Goal: Task Accomplishment & Management: Manage account settings

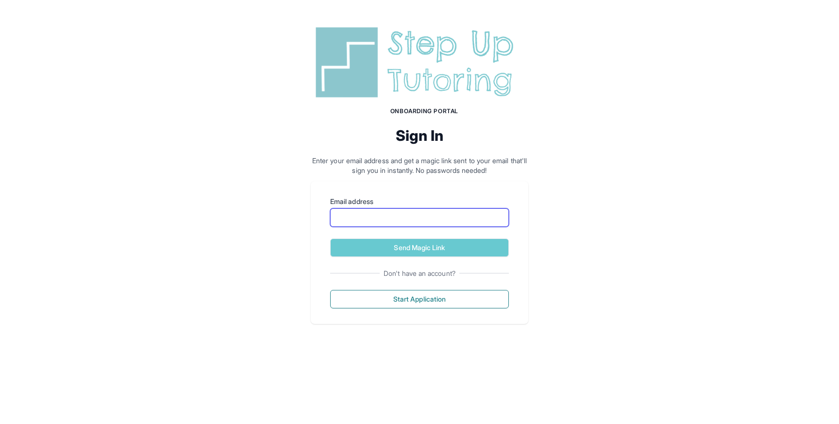
click at [402, 220] on input "Email address" at bounding box center [419, 217] width 179 height 18
type input "**********"
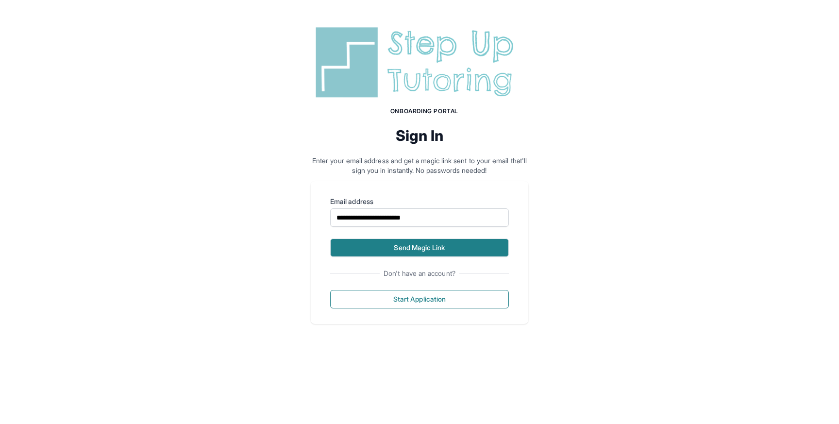
click at [397, 247] on button "Send Magic Link" at bounding box center [419, 248] width 179 height 18
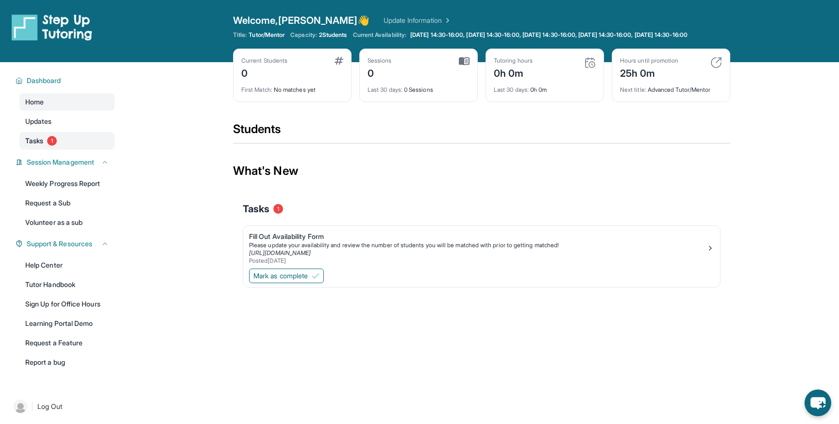
click at [34, 146] on span "Tasks" at bounding box center [34, 141] width 18 height 10
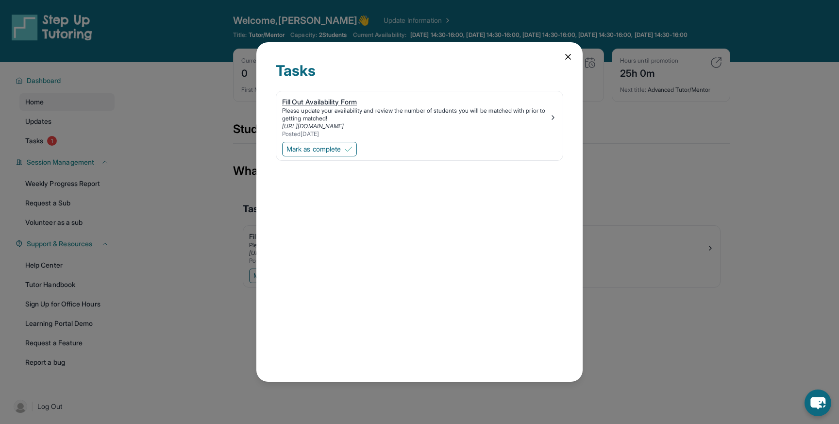
click at [484, 111] on div "Please update your availability and review the number of students you will be m…" at bounding box center [415, 115] width 267 height 16
click at [332, 150] on span "Mark as complete" at bounding box center [314, 149] width 54 height 10
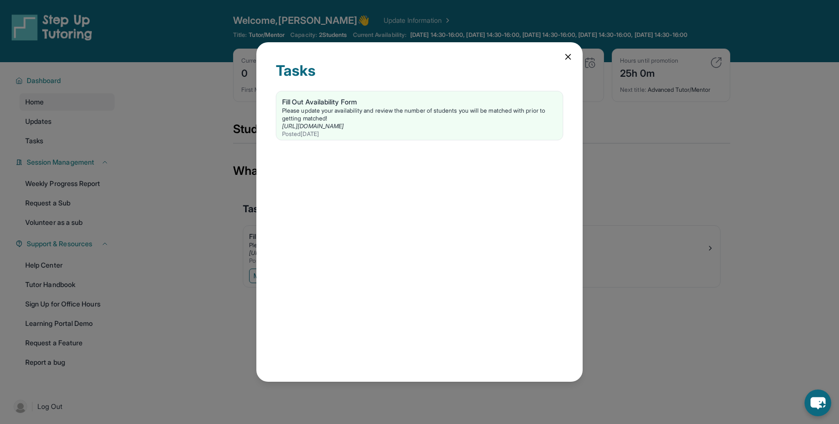
click at [567, 57] on icon at bounding box center [569, 57] width 10 height 10
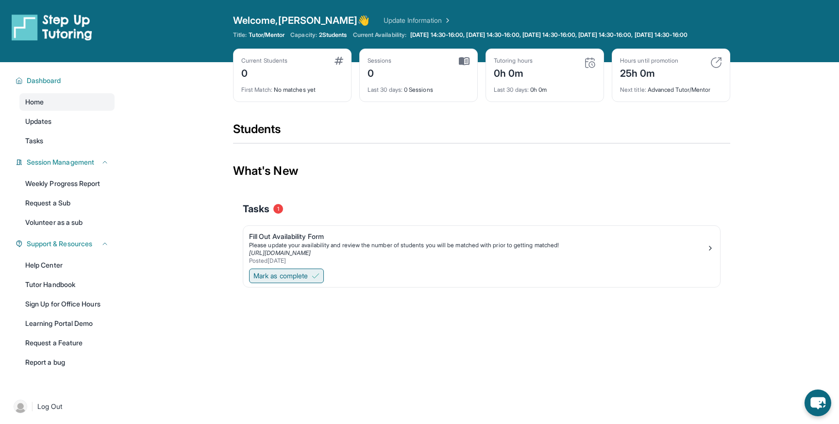
click at [291, 281] on span "Mark as complete" at bounding box center [281, 276] width 54 height 10
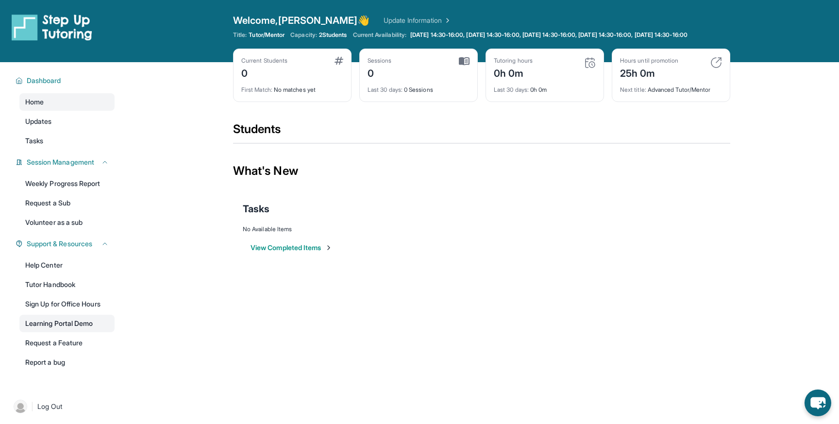
scroll to position [70, 0]
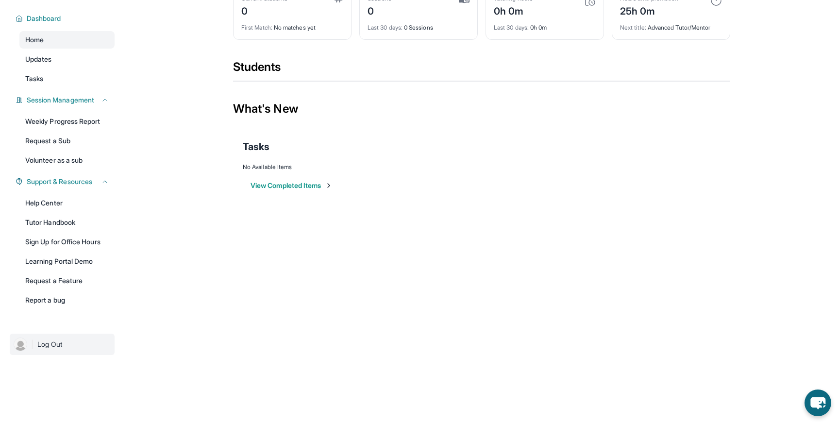
click at [48, 345] on span "Log Out" at bounding box center [49, 345] width 25 height 10
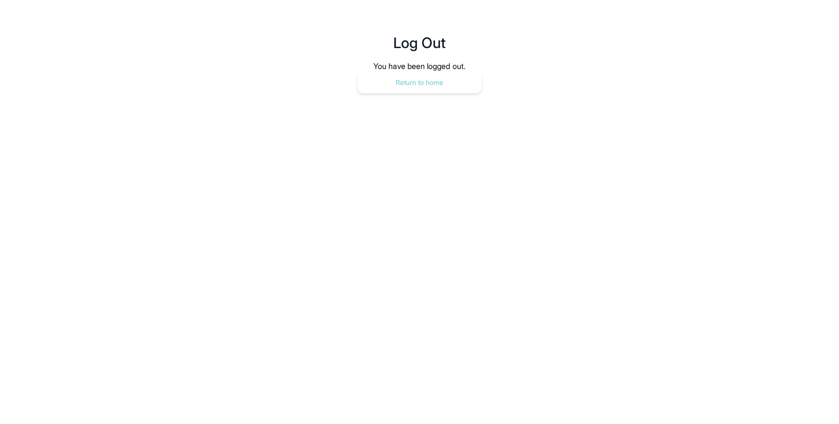
click at [425, 83] on button "Return to home" at bounding box center [420, 82] width 124 height 21
